Goal: Task Accomplishment & Management: Manage account settings

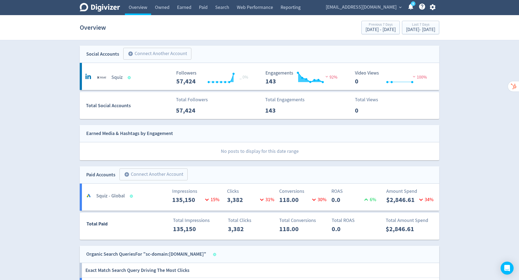
click at [389, 6] on span "[EMAIL_ADDRESS][DOMAIN_NAME]" at bounding box center [361, 7] width 71 height 9
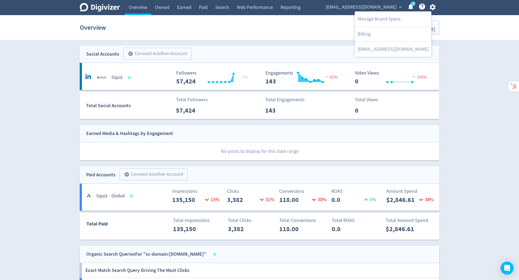
click at [431, 5] on div at bounding box center [259, 140] width 519 height 280
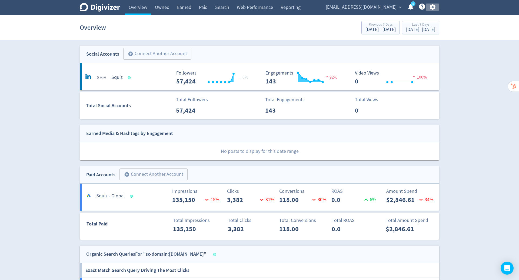
click at [433, 8] on icon "button" at bounding box center [432, 7] width 7 height 7
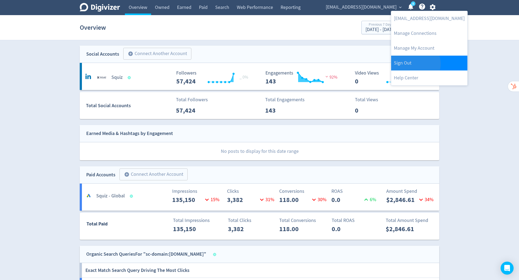
click at [409, 64] on link "Sign Out" at bounding box center [429, 63] width 76 height 15
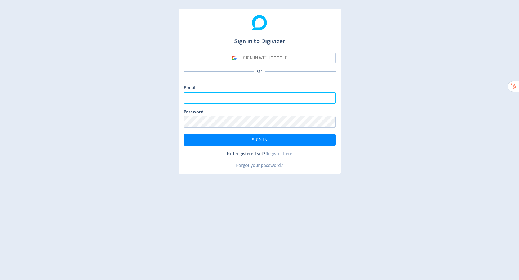
click at [246, 98] on input "Email" at bounding box center [260, 98] width 152 height 12
click at [0, 280] on com-1password-button at bounding box center [0, 280] width 0 height 0
type input "[PERSON_NAME][EMAIL_ADDRESS][PERSON_NAME][DOMAIN_NAME]"
